Goal: Transaction & Acquisition: Subscribe to service/newsletter

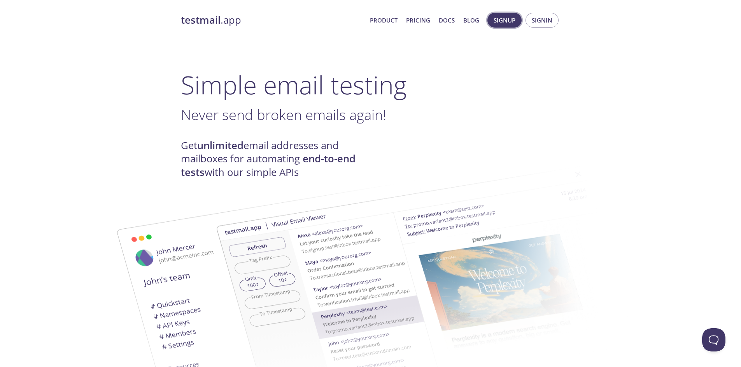
click at [507, 25] on span "Signup" at bounding box center [504, 20] width 22 height 10
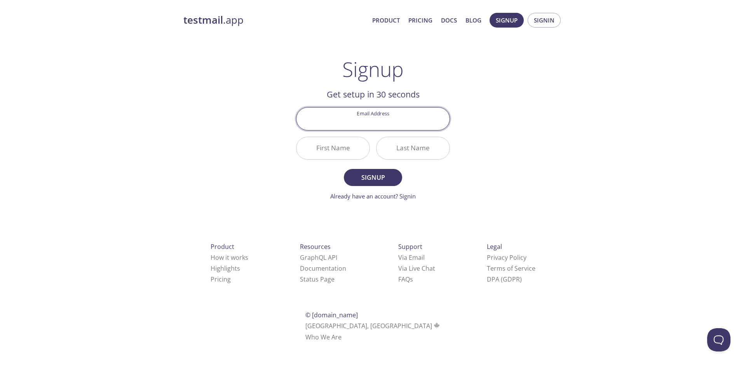
click at [360, 121] on input "Email Address" at bounding box center [373, 119] width 153 height 22
type input "chenelbaz86@gmail.com"
click at [421, 152] on input "Last Name" at bounding box center [413, 148] width 73 height 22
click at [360, 144] on input "First Name" at bounding box center [333, 148] width 73 height 22
click at [374, 180] on span "Signup" at bounding box center [373, 177] width 41 height 11
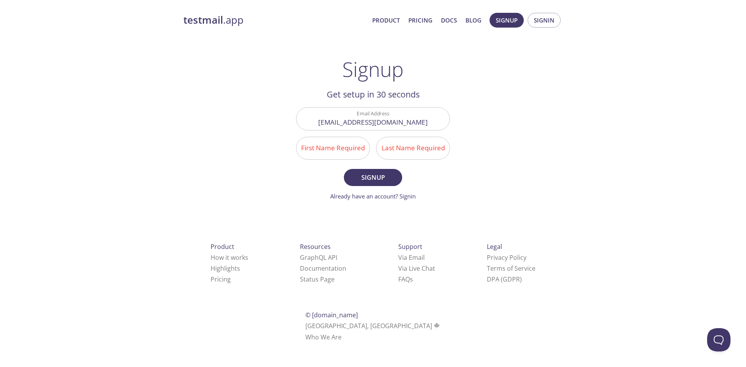
click at [341, 152] on input "First Name Required" at bounding box center [333, 148] width 73 height 22
type input "Chensd"
click at [399, 146] on input "Last Name Required" at bounding box center [413, 148] width 73 height 22
type input "sdsd"
click at [392, 175] on span "Signup" at bounding box center [373, 177] width 41 height 11
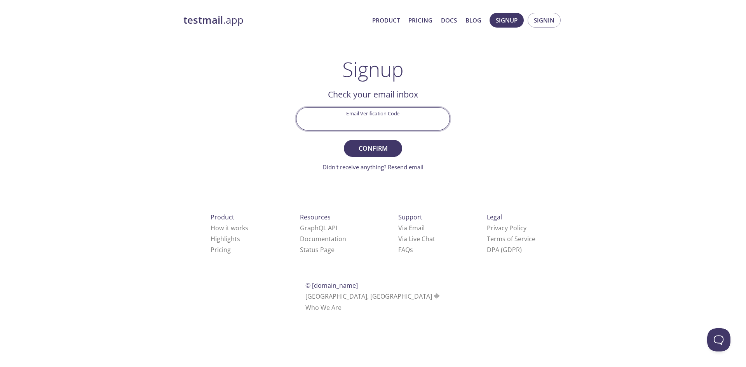
click at [361, 116] on input "Email Verification Code" at bounding box center [373, 119] width 153 height 22
paste input "BH5XLBU"
type input "BH5XLBU"
click at [362, 149] on span "Confirm" at bounding box center [373, 148] width 41 height 11
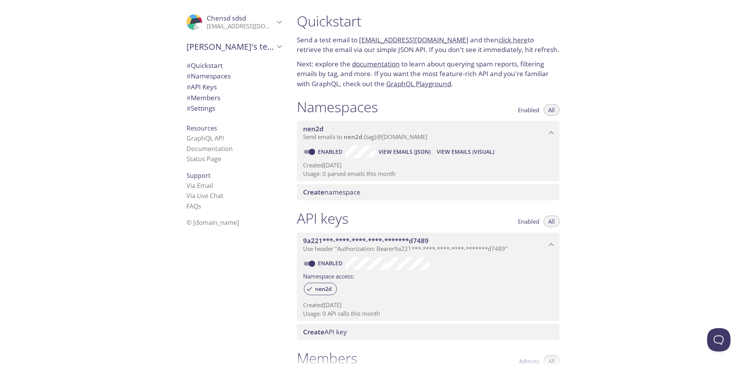
drag, startPoint x: 457, startPoint y: 40, endPoint x: 357, endPoint y: 40, distance: 99.9
click at [357, 40] on p "Send a test email to nen2d.test@inbox.testmail.app and then click here to retri…" at bounding box center [428, 45] width 263 height 20
copy p "nen2d.test@inbox.testmail.app"
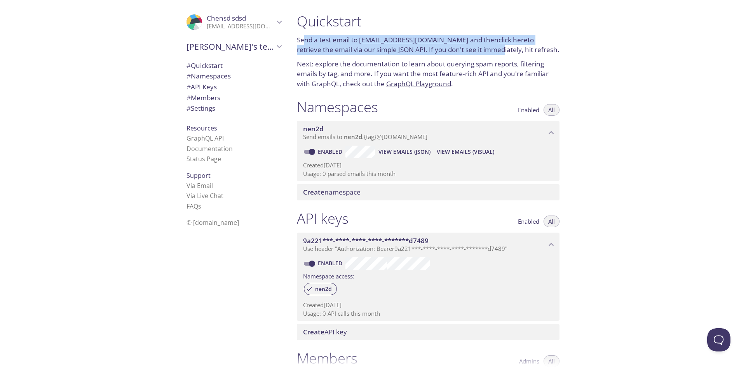
drag, startPoint x: 304, startPoint y: 37, endPoint x: 475, endPoint y: 47, distance: 171.7
click at [475, 47] on p "Send a test email to nen2d.test@inbox.testmail.app and then click here to retri…" at bounding box center [428, 45] width 263 height 20
click at [477, 46] on p "Send a test email to nen2d.test@inbox.testmail.app and then click here to retri…" at bounding box center [428, 45] width 263 height 20
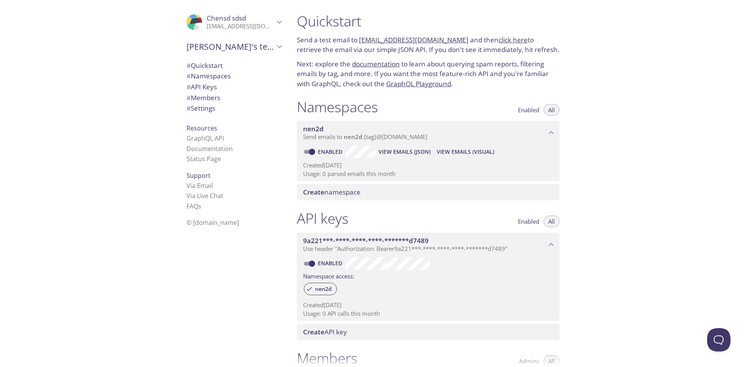
click at [503, 40] on link "click here" at bounding box center [513, 39] width 29 height 9
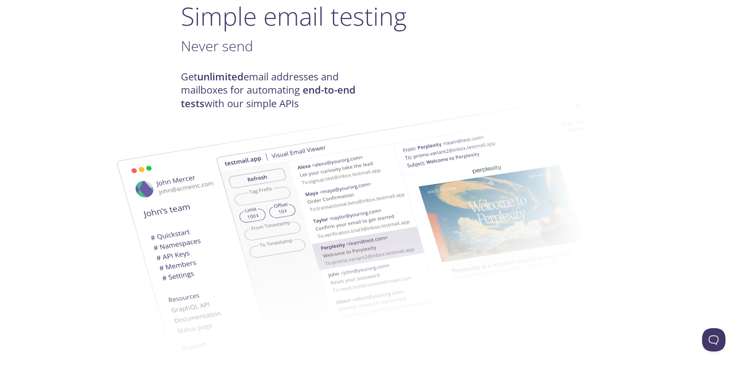
scroll to position [311, 0]
